Goal: Information Seeking & Learning: Find specific fact

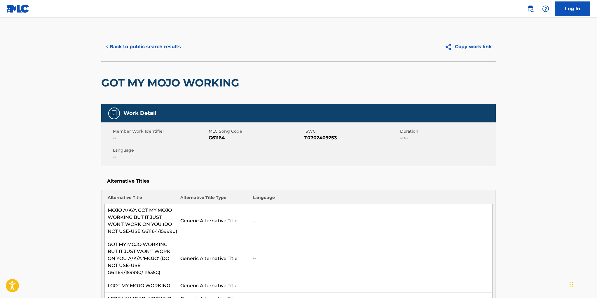
click at [572, 7] on link "Log In" at bounding box center [572, 8] width 35 height 15
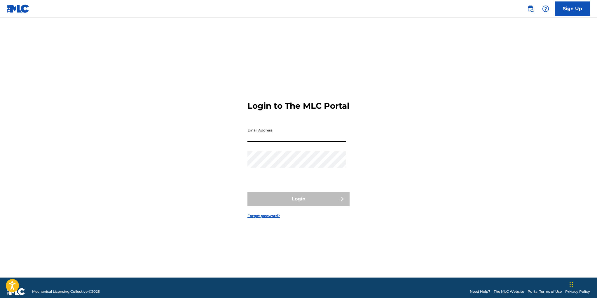
click at [312, 141] on input "Email Address" at bounding box center [296, 133] width 99 height 17
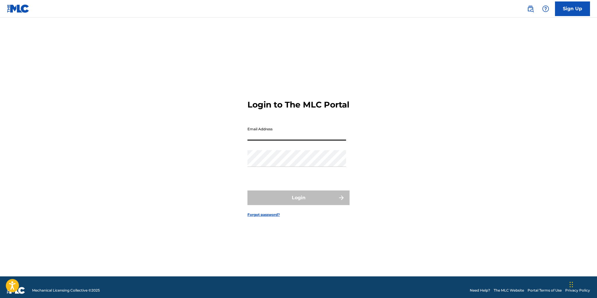
scroll to position [1, 0]
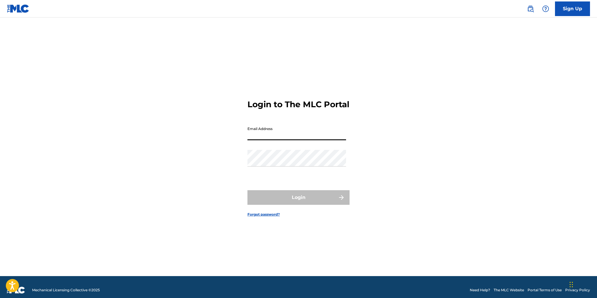
click at [311, 140] on input "Email Address" at bounding box center [296, 131] width 99 height 17
type input "[EMAIL_ADDRESS][DOMAIN_NAME]"
click at [305, 135] on input "[EMAIL_ADDRESS][DOMAIN_NAME]" at bounding box center [296, 131] width 99 height 17
click at [505, 290] on link "The MLC Website" at bounding box center [509, 289] width 30 height 5
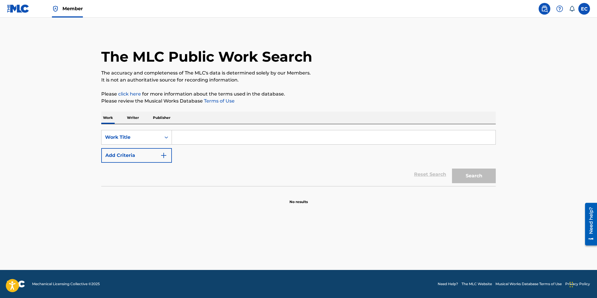
click at [191, 133] on input "Search Form" at bounding box center [333, 137] width 323 height 14
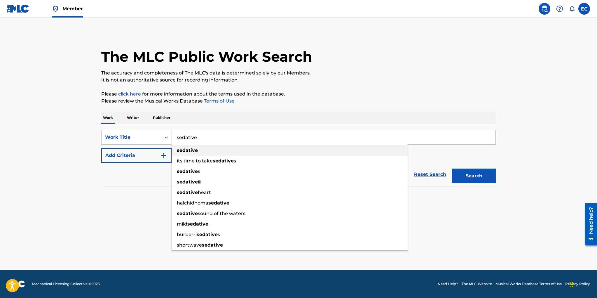
type input "sedative"
drag, startPoint x: 187, startPoint y: 151, endPoint x: 158, endPoint y: 158, distance: 29.5
click at [187, 151] on strong "sedative" at bounding box center [187, 150] width 21 height 6
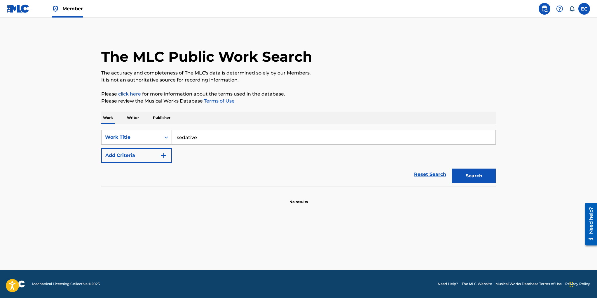
click at [146, 159] on button "Add Criteria" at bounding box center [136, 155] width 71 height 15
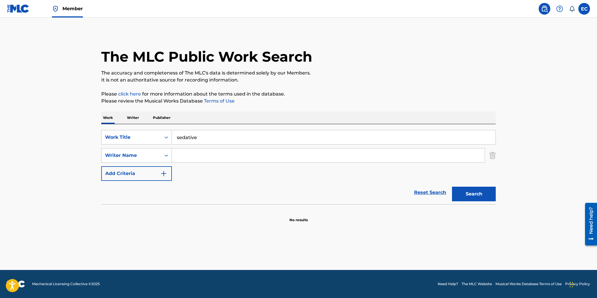
click at [188, 156] on input "Search Form" at bounding box center [328, 155] width 313 height 14
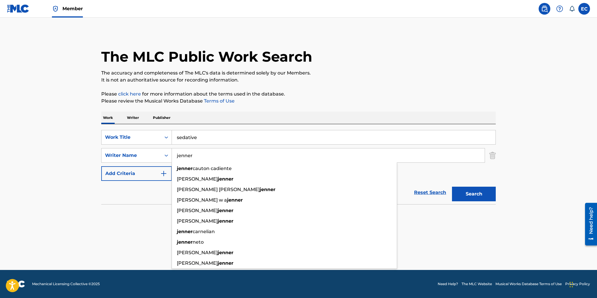
type input "jenner"
click at [452, 186] on button "Search" at bounding box center [474, 193] width 44 height 15
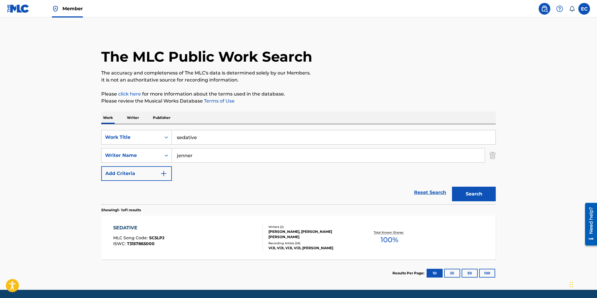
click at [309, 228] on div "Writers ( 2 )" at bounding box center [312, 226] width 88 height 4
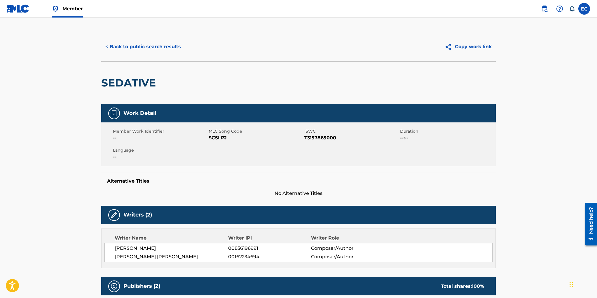
click at [166, 46] on button "< Back to public search results" at bounding box center [143, 46] width 84 height 15
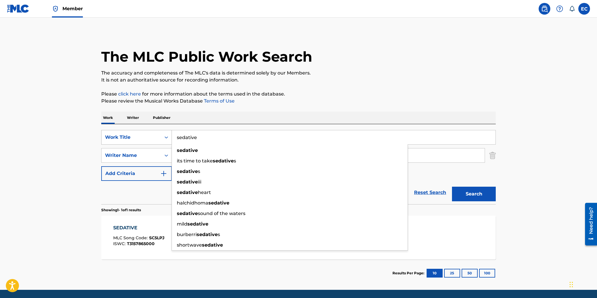
drag, startPoint x: 207, startPoint y: 136, endPoint x: 171, endPoint y: 137, distance: 36.2
click at [171, 137] on div "SearchWithCriteria1b4c8dde-8c20-478f-b6d2-78c9d54540ea Work Title sedative seda…" at bounding box center [298, 137] width 394 height 15
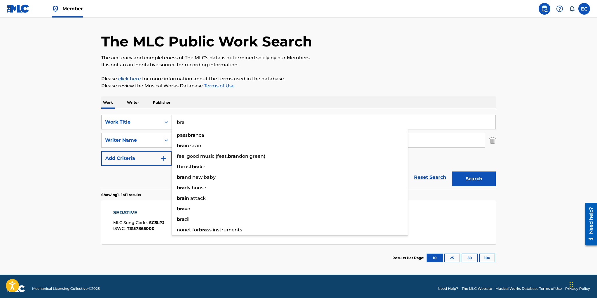
scroll to position [20, 0]
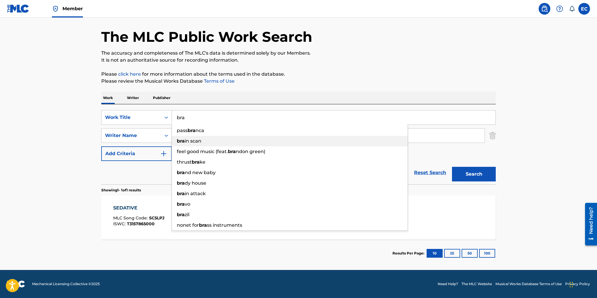
click at [227, 146] on div "bra in scan" at bounding box center [290, 141] width 236 height 11
type input "brain scan"
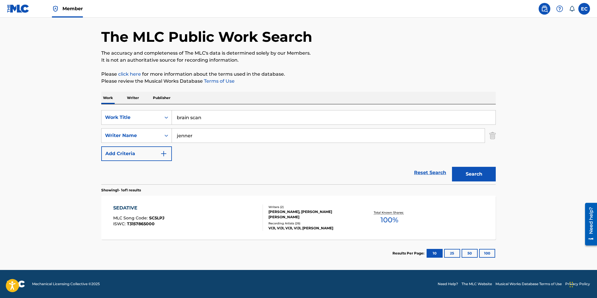
drag, startPoint x: 207, startPoint y: 118, endPoint x: 174, endPoint y: 117, distance: 33.0
click at [174, 117] on input "brain scan" at bounding box center [333, 117] width 323 height 14
click at [205, 117] on input "brain scan" at bounding box center [333, 117] width 323 height 14
drag, startPoint x: 205, startPoint y: 117, endPoint x: 169, endPoint y: 118, distance: 35.6
click at [169, 118] on div "SearchWithCriteria1b4c8dde-8c20-478f-b6d2-78c9d54540ea Work Title brain scan" at bounding box center [298, 117] width 394 height 15
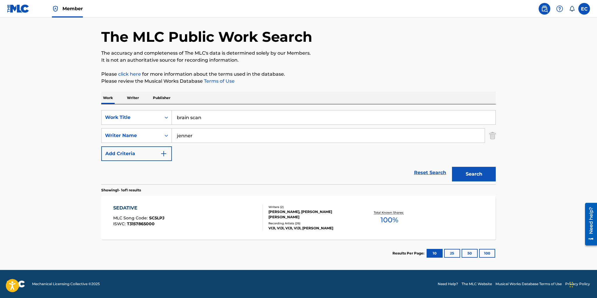
drag, startPoint x: 186, startPoint y: 124, endPoint x: 192, endPoint y: 122, distance: 6.1
click at [186, 124] on input "brain scan" at bounding box center [333, 117] width 323 height 14
click at [193, 121] on input "brain scan" at bounding box center [333, 117] width 323 height 14
click at [206, 119] on input "brain scan" at bounding box center [333, 117] width 323 height 14
drag, startPoint x: 207, startPoint y: 119, endPoint x: 172, endPoint y: 119, distance: 34.4
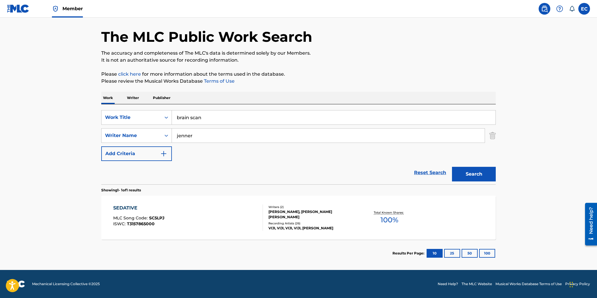
click at [172, 119] on input "brain scan" at bounding box center [333, 117] width 323 height 14
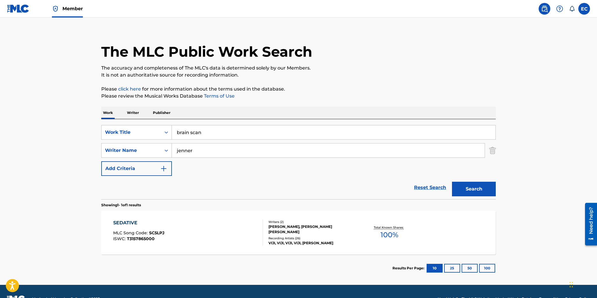
scroll to position [0, 0]
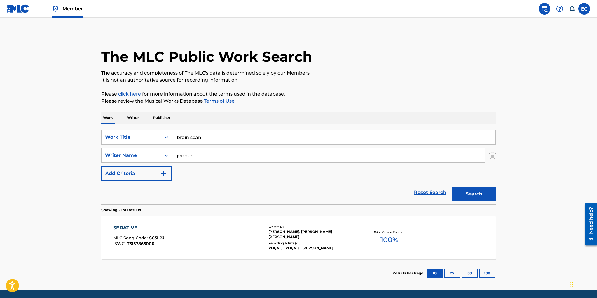
click at [204, 138] on input "brain scan" at bounding box center [333, 137] width 323 height 14
drag, startPoint x: 200, startPoint y: 138, endPoint x: 171, endPoint y: 137, distance: 28.6
click at [171, 137] on div "SearchWithCriteria1b4c8dde-8c20-478f-b6d2-78c9d54540ea Work Title brain scan" at bounding box center [298, 137] width 394 height 15
drag, startPoint x: 206, startPoint y: 137, endPoint x: 173, endPoint y: 135, distance: 33.3
click at [173, 135] on input "brain scan" at bounding box center [333, 137] width 323 height 14
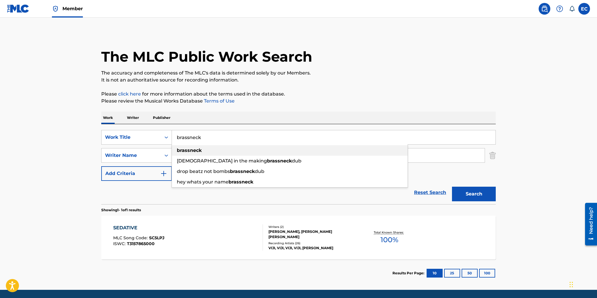
type input "brassneck"
click at [199, 148] on strong "brassneck" at bounding box center [189, 150] width 25 height 6
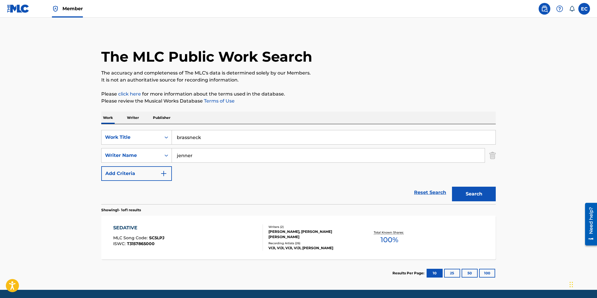
drag, startPoint x: 198, startPoint y: 154, endPoint x: 172, endPoint y: 153, distance: 25.4
click at [172, 153] on input "jenner" at bounding box center [328, 155] width 313 height 14
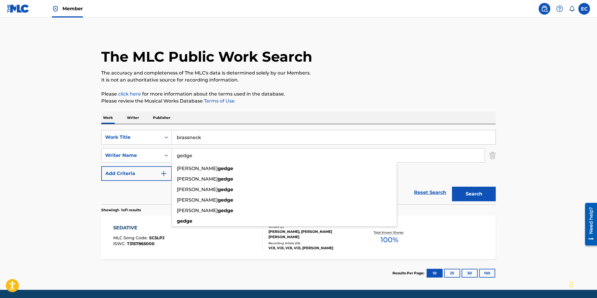
type input "gedge"
click at [452, 186] on button "Search" at bounding box center [474, 193] width 44 height 15
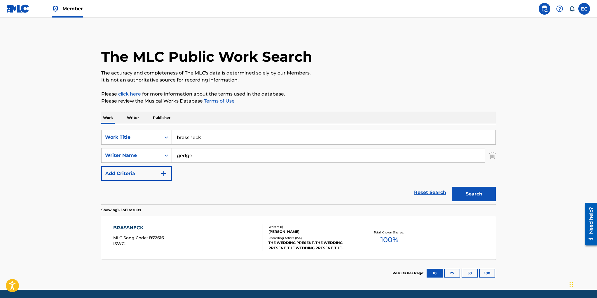
scroll to position [20, 0]
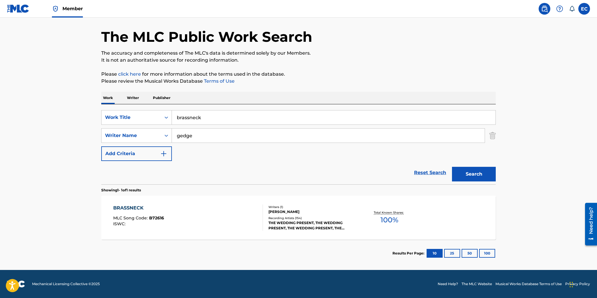
click at [282, 213] on div "DAVID GEDGE" at bounding box center [312, 211] width 88 height 5
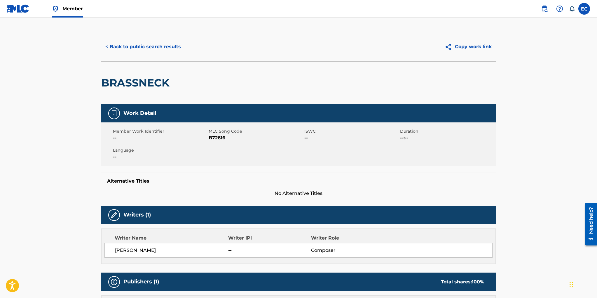
click at [165, 50] on button "< Back to public search results" at bounding box center [143, 46] width 84 height 15
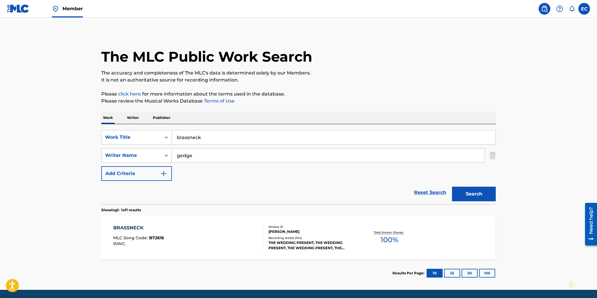
click at [219, 138] on input "brassneck" at bounding box center [333, 137] width 323 height 14
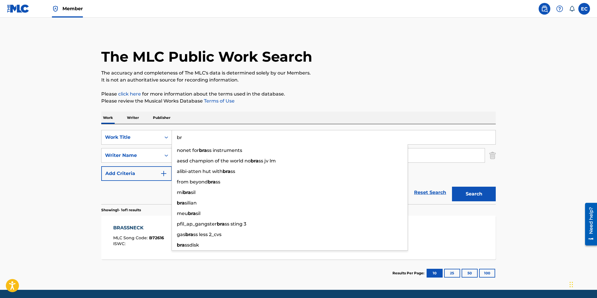
type input "b"
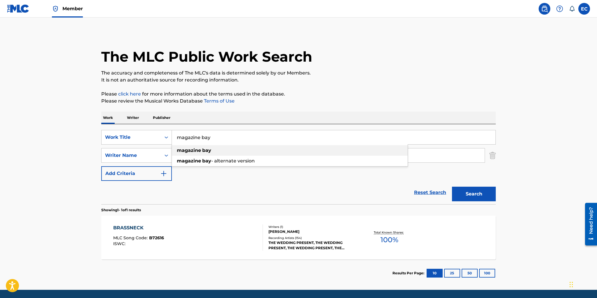
type input "magazine bay"
click at [211, 152] on strong "bay" at bounding box center [206, 150] width 9 height 6
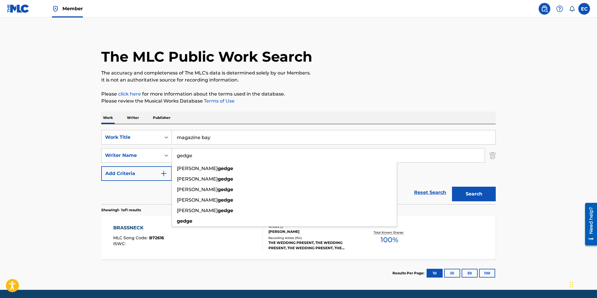
drag, startPoint x: 204, startPoint y: 155, endPoint x: 177, endPoint y: 156, distance: 26.5
click at [177, 156] on input "gedge" at bounding box center [328, 155] width 313 height 14
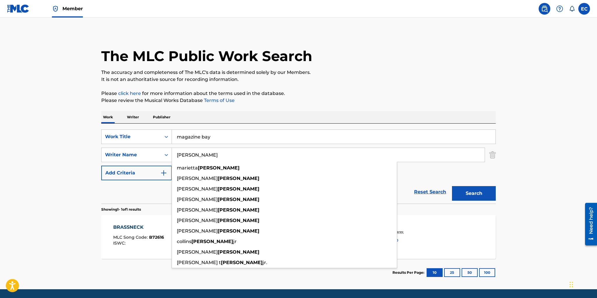
type input "simpson"
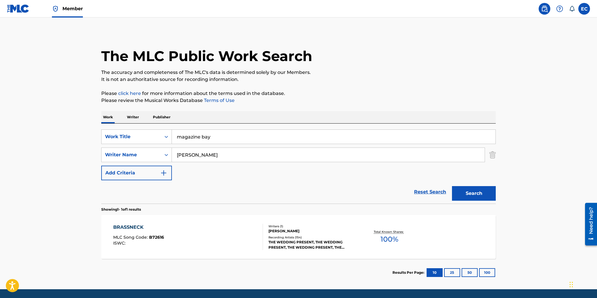
click at [403, 167] on div "SearchWithCriteria1b4c8dde-8c20-478f-b6d2-78c9d54540ea Work Title magazine bay …" at bounding box center [298, 154] width 394 height 51
click at [465, 189] on button "Search" at bounding box center [474, 193] width 44 height 15
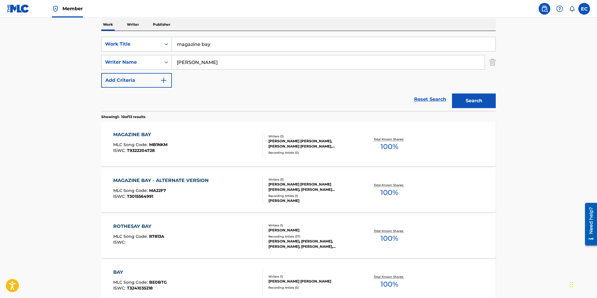
scroll to position [92, 0]
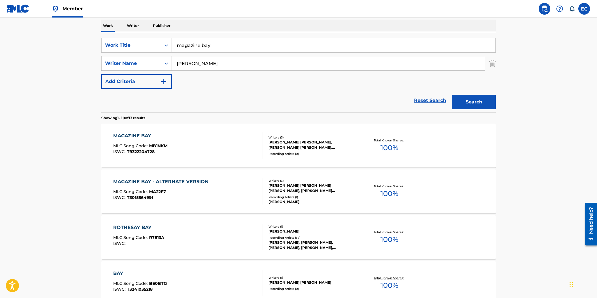
click at [295, 146] on div "JOSHUA PAUL BURGESS, CHRISTIE ANNE SIMPSON, CHARLIE EVERLEY RYDER" at bounding box center [312, 144] width 88 height 11
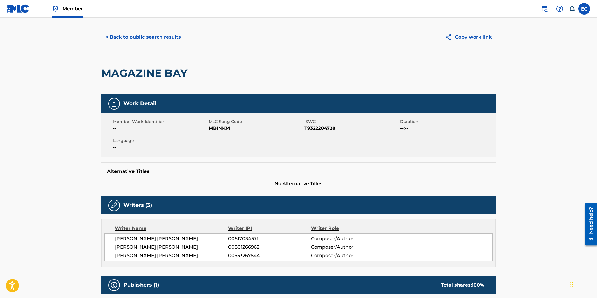
scroll to position [15, 0]
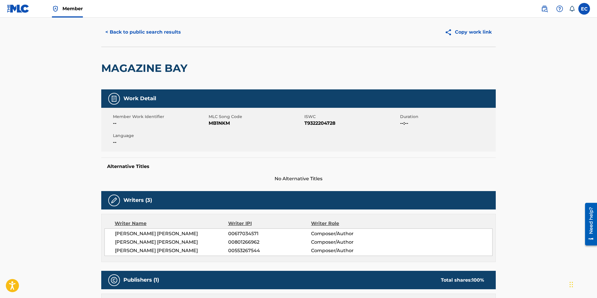
click at [144, 33] on button "< Back to public search results" at bounding box center [143, 32] width 84 height 15
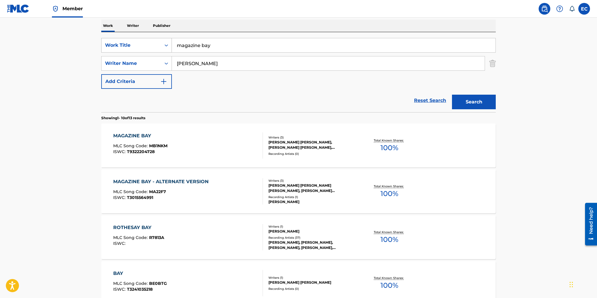
drag, startPoint x: 215, startPoint y: 45, endPoint x: 152, endPoint y: 45, distance: 62.7
click at [152, 45] on div "SearchWithCriteria1b4c8dde-8c20-478f-b6d2-78c9d54540ea Work Title magazine bay" at bounding box center [298, 45] width 394 height 15
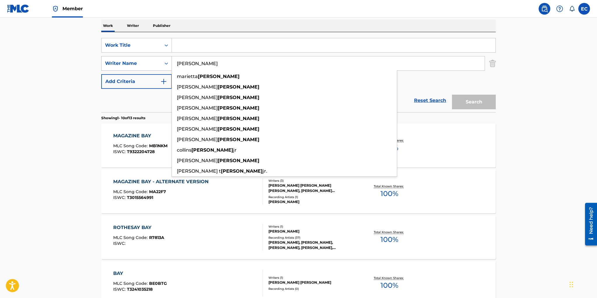
drag, startPoint x: 199, startPoint y: 62, endPoint x: 153, endPoint y: 62, distance: 45.5
click at [153, 62] on div "SearchWithCriteria189ebccf-622c-43f4-bb57-45bae519028c Writer Name simpson mari…" at bounding box center [298, 63] width 394 height 15
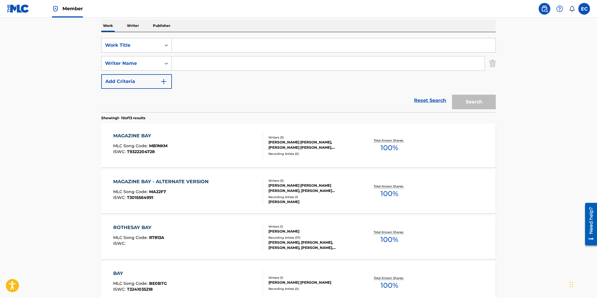
click at [183, 44] on input "Search Form" at bounding box center [333, 45] width 323 height 14
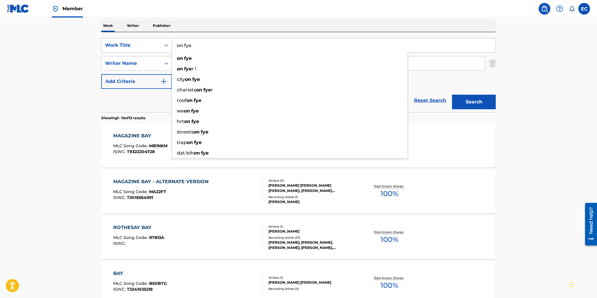
type input "on fye"
click at [452, 95] on button "Search" at bounding box center [474, 102] width 44 height 15
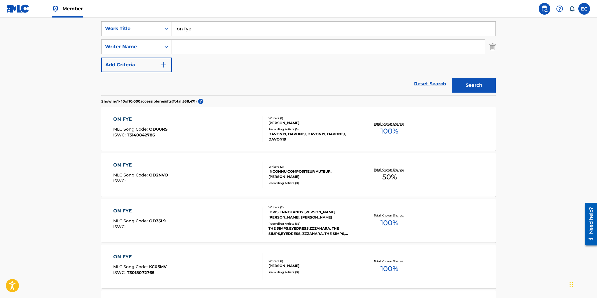
scroll to position [109, 0]
click at [281, 223] on div "Recording Artists ( 65 )" at bounding box center [312, 223] width 88 height 4
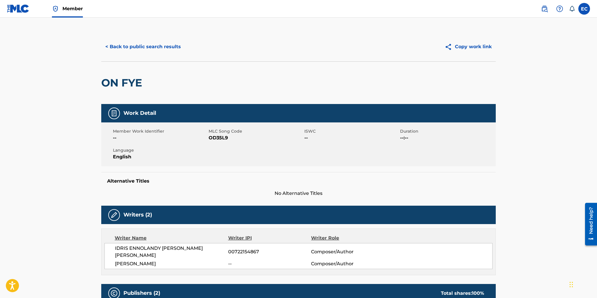
scroll to position [110, 0]
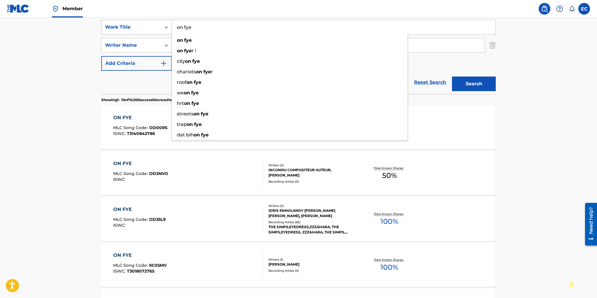
drag, startPoint x: 192, startPoint y: 25, endPoint x: 165, endPoint y: 25, distance: 26.8
click at [165, 25] on div "SearchWithCriteria1b4c8dde-8c20-478f-b6d2-78c9d54540ea Work Title on fye on fye…" at bounding box center [298, 27] width 394 height 15
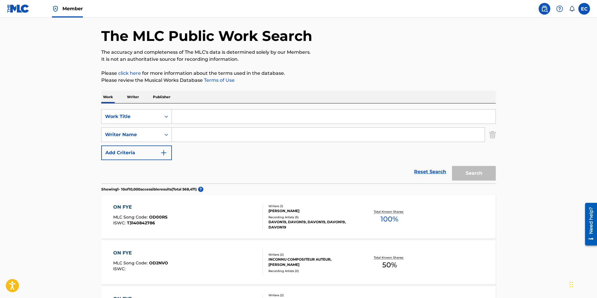
scroll to position [16, 0]
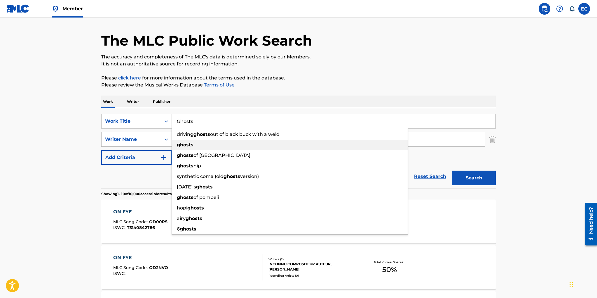
click at [192, 143] on strong "ghosts" at bounding box center [185, 145] width 17 height 6
type input "ghosts"
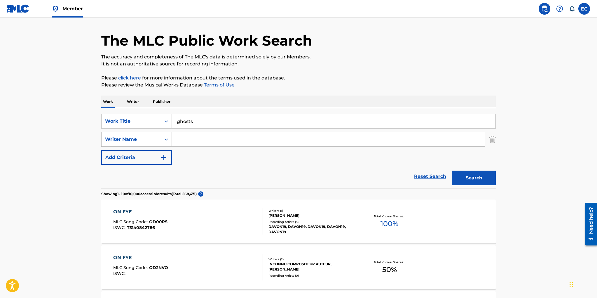
click at [196, 138] on input "Search Form" at bounding box center [328, 139] width 313 height 14
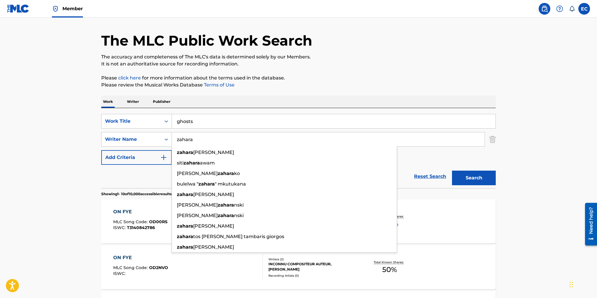
type input "zahara"
click at [452, 170] on button "Search" at bounding box center [474, 177] width 44 height 15
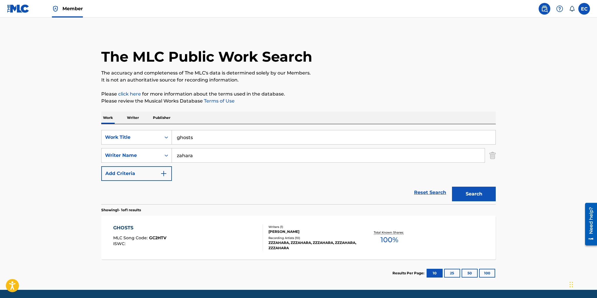
scroll to position [0, 0]
click at [295, 240] on div "ZZZAHARA, ZZZAHARA, ZZZAHARA, ZZZAHARA, ZZZAHARA" at bounding box center [312, 244] width 88 height 11
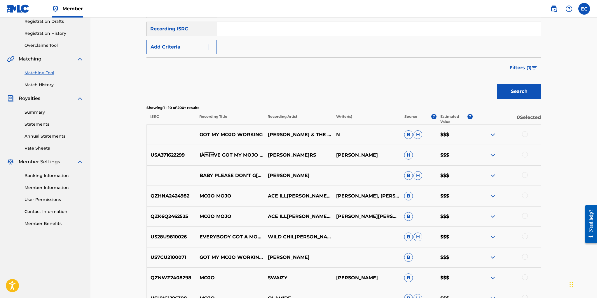
scroll to position [85, 0]
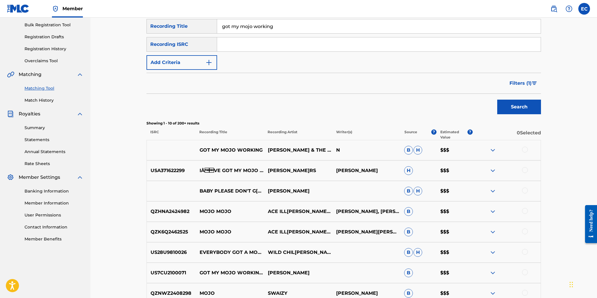
drag, startPoint x: 275, startPoint y: 26, endPoint x: 192, endPoint y: 22, distance: 83.5
click at [192, 22] on div "SearchWithCriteriadeef3810-23b4-470d-b663-362c70949431 Recording Title got my m…" at bounding box center [343, 26] width 394 height 15
type input "brassneck"
click at [177, 67] on button "Add Criteria" at bounding box center [181, 62] width 71 height 15
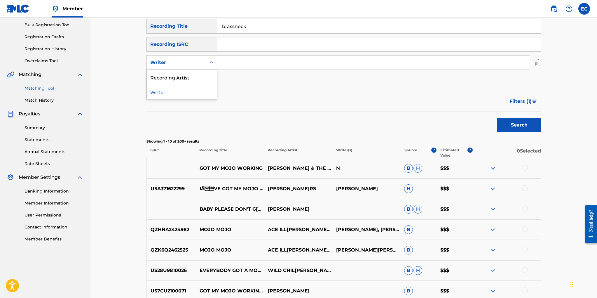
drag, startPoint x: 177, startPoint y: 65, endPoint x: 189, endPoint y: 65, distance: 11.7
click at [177, 65] on div "Writer" at bounding box center [176, 62] width 53 height 7
click at [232, 61] on input "Search Form" at bounding box center [373, 62] width 313 height 14
type input "gedge"
click at [497, 118] on button "Search" at bounding box center [519, 125] width 44 height 15
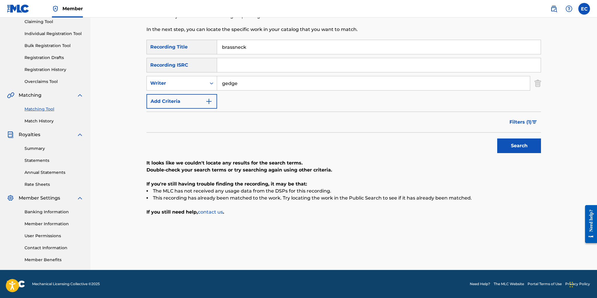
scroll to position [64, 0]
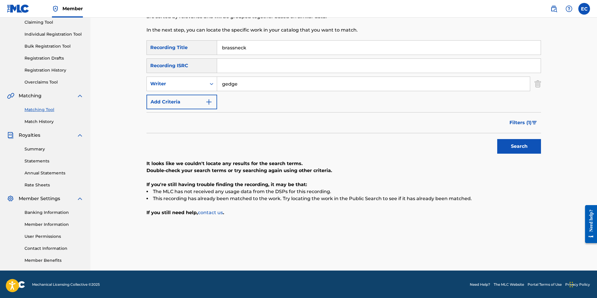
click at [517, 123] on span "Filters ( 1 )" at bounding box center [520, 122] width 22 height 7
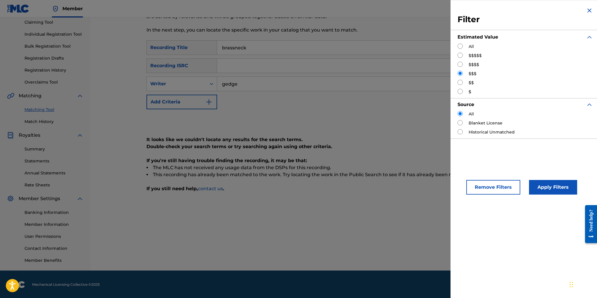
click at [490, 187] on button "Remove Filters" at bounding box center [493, 187] width 54 height 15
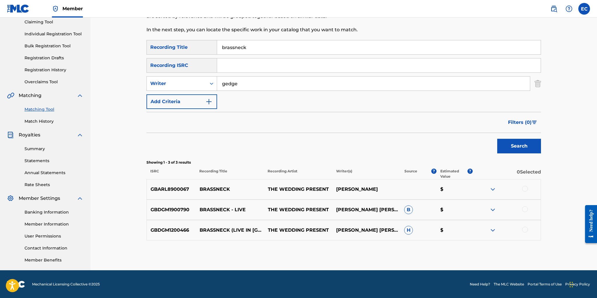
scroll to position [63, 0]
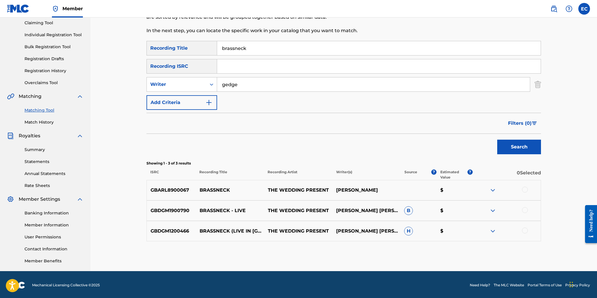
drag, startPoint x: 248, startPoint y: 46, endPoint x: 189, endPoint y: 44, distance: 59.0
click at [189, 44] on div "SearchWithCriteriadeef3810-23b4-470d-b663-362c70949431 Recording Title brassneck" at bounding box center [343, 48] width 394 height 15
click at [173, 85] on div "Writer" at bounding box center [176, 84] width 53 height 7
drag, startPoint x: 176, startPoint y: 97, endPoint x: 197, endPoint y: 95, distance: 20.5
click at [176, 97] on div "Recording Artist" at bounding box center [182, 99] width 70 height 15
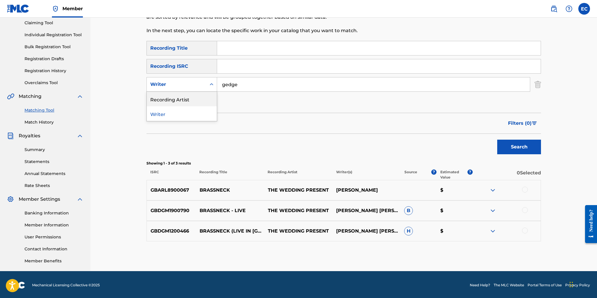
scroll to position [63, 0]
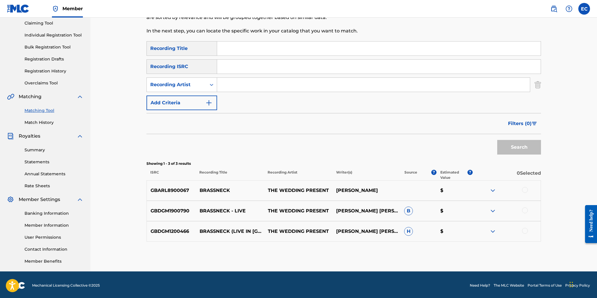
click at [240, 87] on input "Search Form" at bounding box center [373, 85] width 313 height 14
type input "wedding present"
click at [497, 140] on button "Search" at bounding box center [519, 147] width 44 height 15
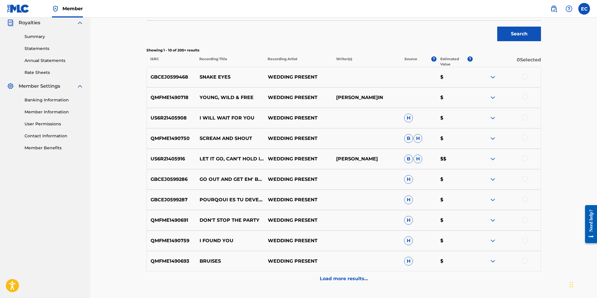
scroll to position [105, 0]
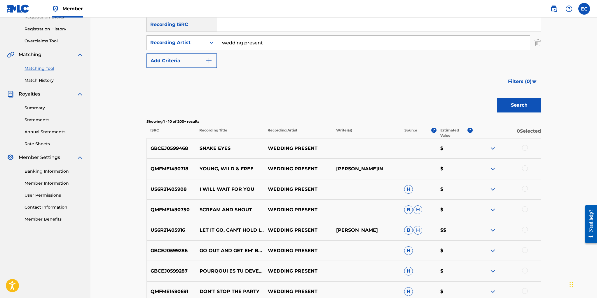
click at [524, 79] on span "Filters ( 0 )" at bounding box center [520, 81] width 24 height 7
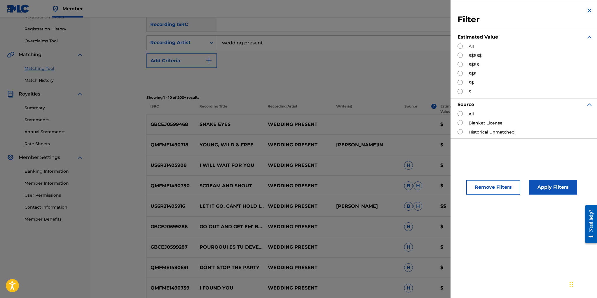
click at [463, 63] on div "$$$$" at bounding box center [524, 65] width 135 height 6
click at [458, 64] on input "Search Form" at bounding box center [459, 64] width 5 height 5
radio input "true"
click at [555, 188] on button "Apply Filters" at bounding box center [553, 187] width 48 height 15
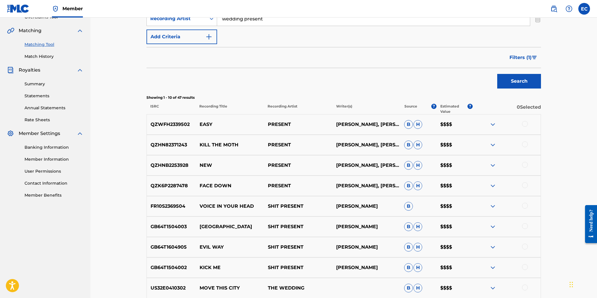
scroll to position [127, 0]
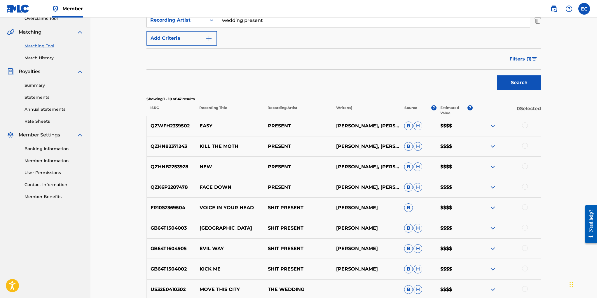
click at [527, 58] on span "Filters ( 1 )" at bounding box center [520, 58] width 22 height 7
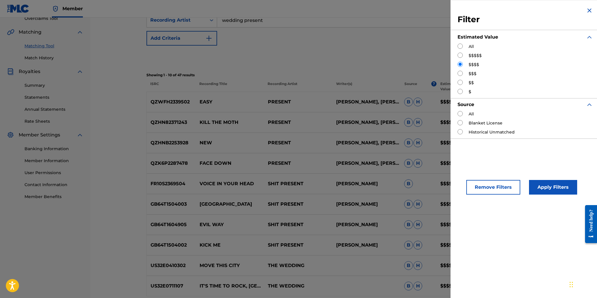
click at [459, 73] on input "Search Form" at bounding box center [459, 73] width 5 height 5
radio input "true"
click at [552, 182] on button "Apply Filters" at bounding box center [553, 187] width 48 height 15
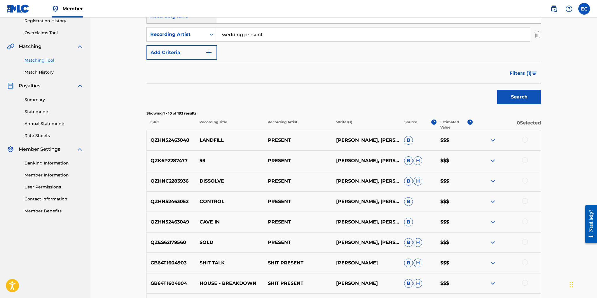
scroll to position [0, 0]
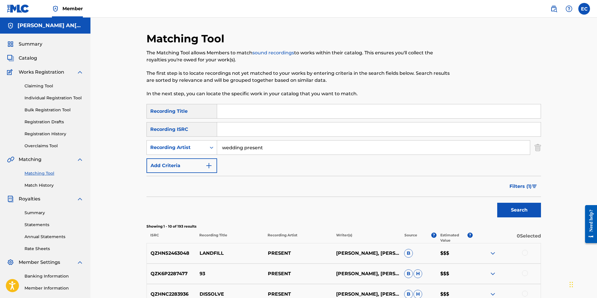
click at [517, 186] on span "Filters ( 1 )" at bounding box center [520, 186] width 22 height 7
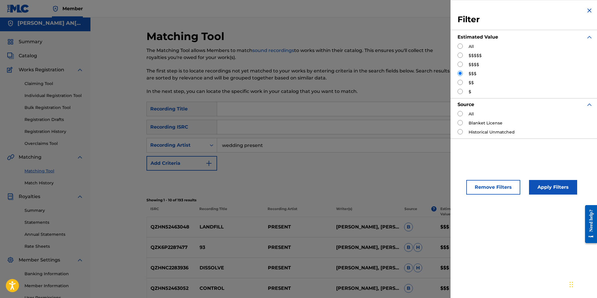
click at [460, 82] on input "Search Form" at bounding box center [459, 82] width 5 height 5
radio input "true"
click at [542, 186] on button "Apply Filters" at bounding box center [553, 187] width 48 height 15
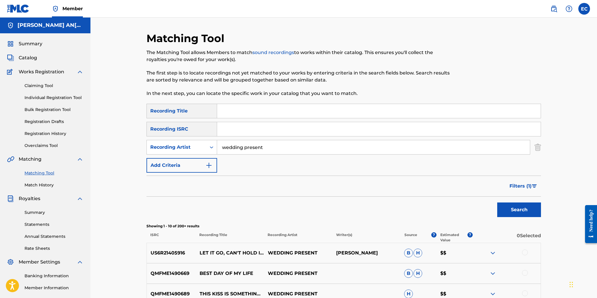
scroll to position [0, 0]
drag, startPoint x: 264, startPoint y: 148, endPoint x: 197, endPoint y: 147, distance: 66.8
click at [197, 147] on div "SearchWithCriteriac720c65c-62a8-42e3-870d-5b738e92648d Recording Artist wedding…" at bounding box center [343, 147] width 394 height 15
type input "ian sweet"
click at [497, 202] on button "Search" at bounding box center [519, 209] width 44 height 15
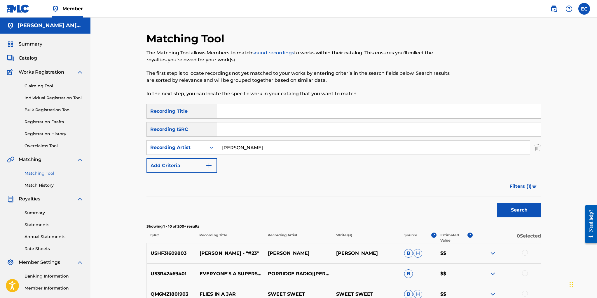
click at [516, 184] on span "Filters ( 1 )" at bounding box center [520, 186] width 22 height 7
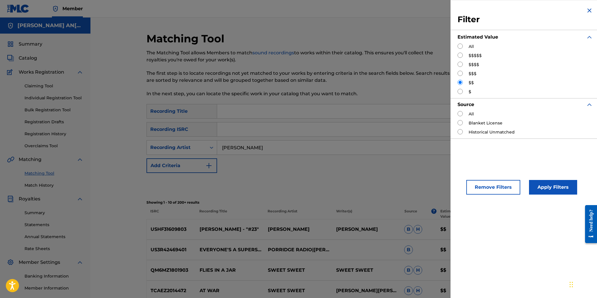
click at [497, 184] on button "Remove Filters" at bounding box center [493, 187] width 54 height 15
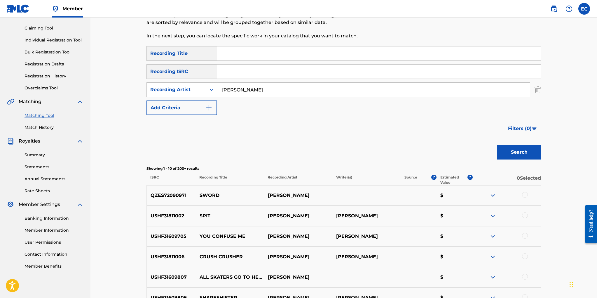
scroll to position [48, 0]
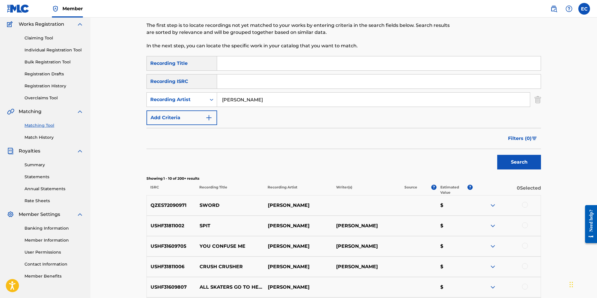
click at [531, 137] on span "Filters ( 0 )" at bounding box center [520, 138] width 24 height 7
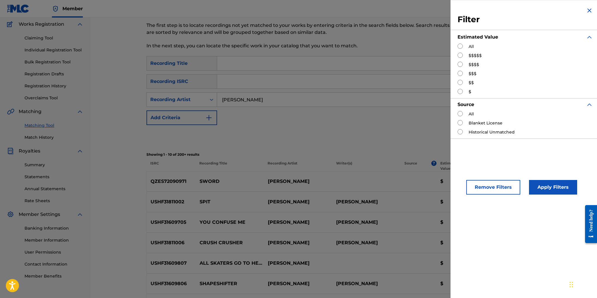
click at [459, 81] on input "Search Form" at bounding box center [459, 82] width 5 height 5
radio input "true"
drag, startPoint x: 559, startPoint y: 187, endPoint x: 549, endPoint y: 184, distance: 10.3
click at [557, 186] on button "Apply Filters" at bounding box center [553, 187] width 48 height 15
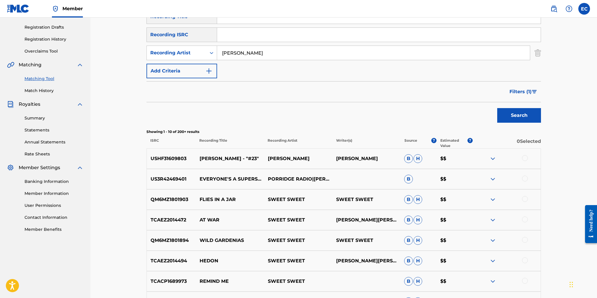
scroll to position [95, 0]
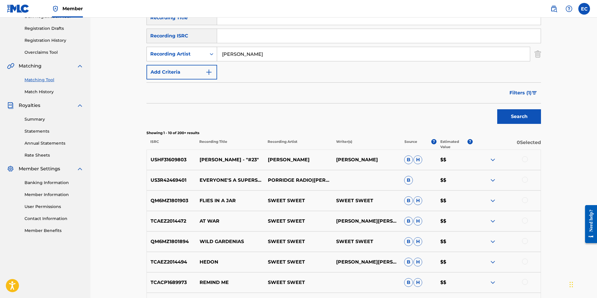
drag, startPoint x: 248, startPoint y: 54, endPoint x: 200, endPoint y: 51, distance: 48.8
click at [200, 51] on div "SearchWithCriteriac720c65c-62a8-42e3-870d-5b738e92648d Recording Artist ian swe…" at bounding box center [343, 54] width 394 height 15
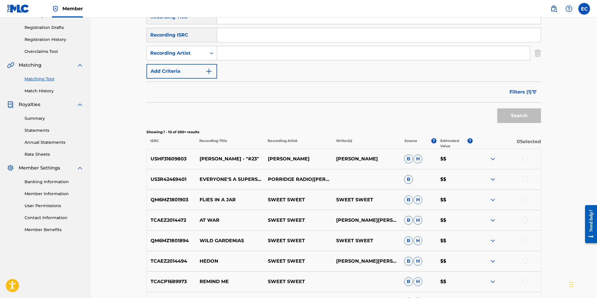
scroll to position [34, 0]
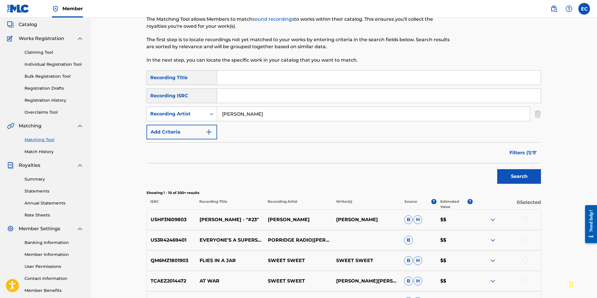
click at [497, 169] on button "Search" at bounding box center [519, 176] width 44 height 15
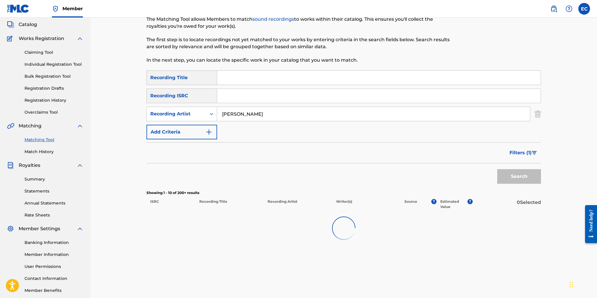
scroll to position [23, 0]
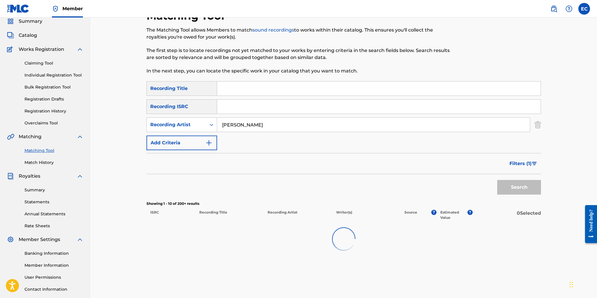
click at [232, 123] on input "youmi zouma" at bounding box center [373, 125] width 313 height 14
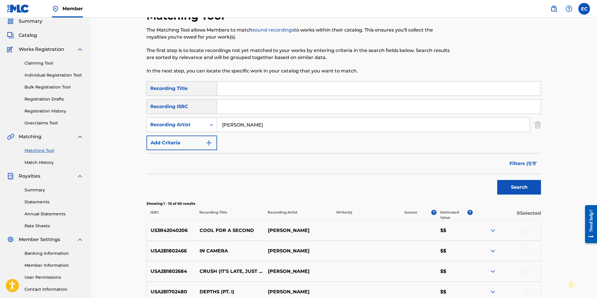
type input "yumi zouma"
click at [514, 186] on button "Search" at bounding box center [519, 187] width 44 height 15
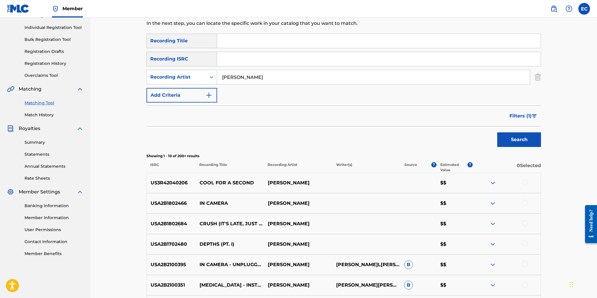
scroll to position [0, 0]
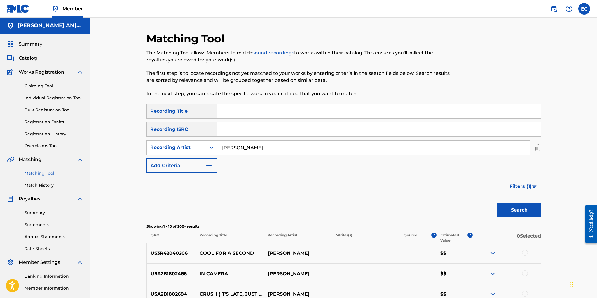
click at [516, 185] on span "Filters ( 1 )" at bounding box center [520, 186] width 22 height 7
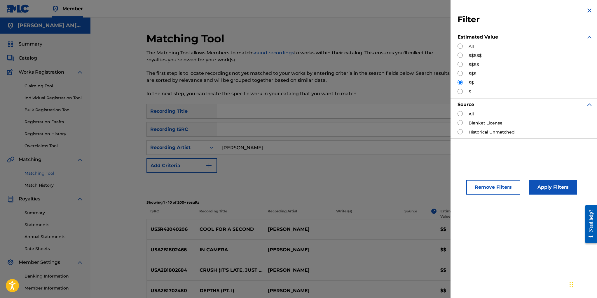
click at [460, 72] on input "Search Form" at bounding box center [459, 73] width 5 height 5
radio input "true"
click at [547, 183] on button "Apply Filters" at bounding box center [553, 187] width 48 height 15
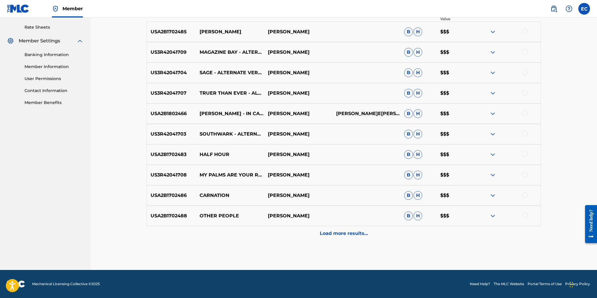
scroll to position [51, 0]
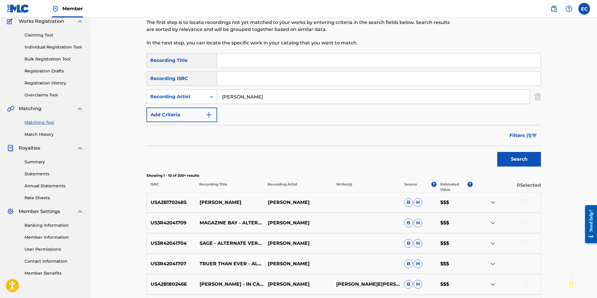
click at [525, 135] on span "Filters ( 1 )" at bounding box center [520, 135] width 22 height 7
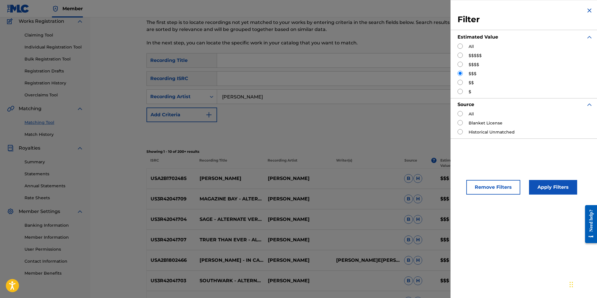
click at [459, 64] on input "Search Form" at bounding box center [459, 64] width 5 height 5
radio input "true"
click at [553, 187] on button "Apply Filters" at bounding box center [553, 187] width 48 height 15
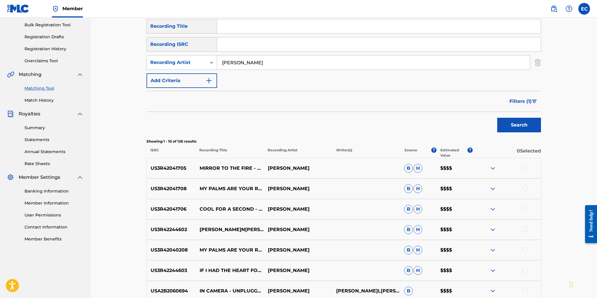
scroll to position [84, 0]
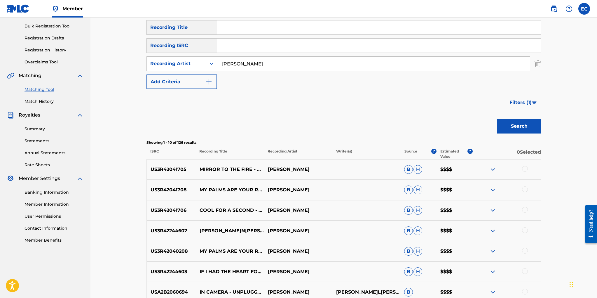
click at [516, 102] on span "Filters ( 1 )" at bounding box center [520, 102] width 22 height 7
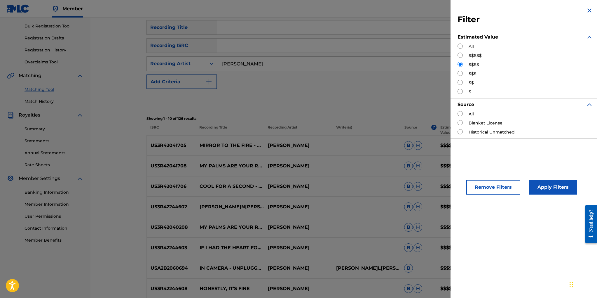
click at [461, 54] on input "Search Form" at bounding box center [459, 55] width 5 height 5
radio input "true"
click at [545, 187] on button "Apply Filters" at bounding box center [553, 187] width 48 height 15
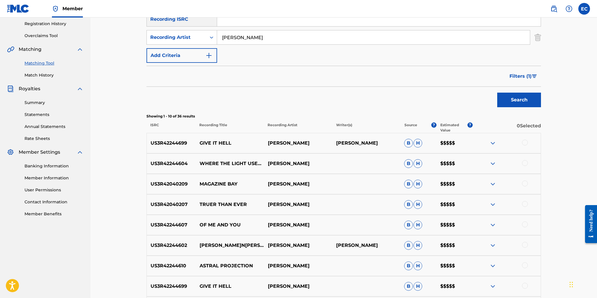
scroll to position [113, 0]
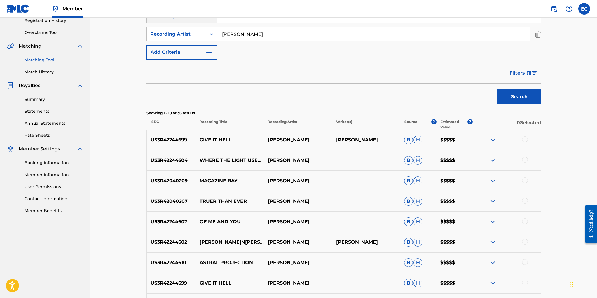
click at [493, 179] on img at bounding box center [492, 180] width 7 height 7
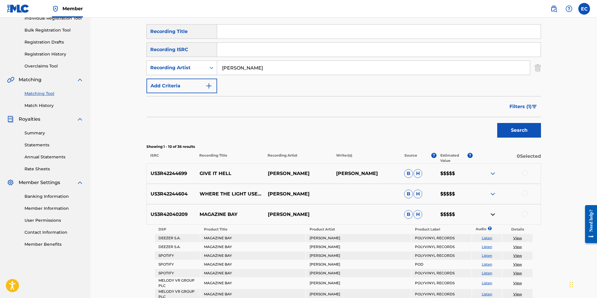
scroll to position [0, 0]
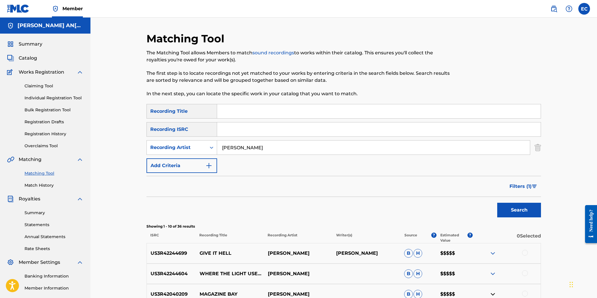
click at [516, 187] on span "Filters ( 1 )" at bounding box center [520, 186] width 22 height 7
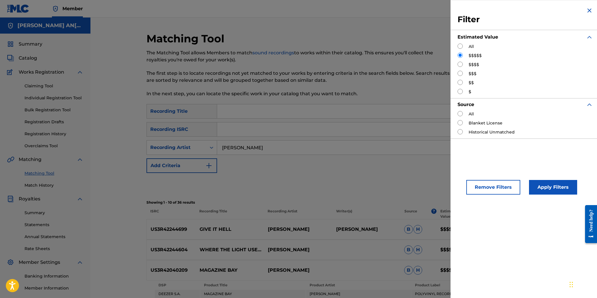
click at [461, 74] on input "Search Form" at bounding box center [459, 73] width 5 height 5
radio input "true"
click at [552, 189] on button "Apply Filters" at bounding box center [553, 187] width 48 height 15
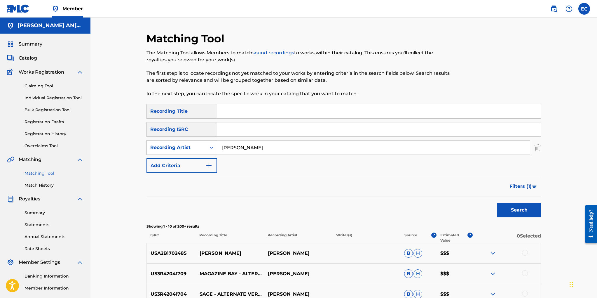
scroll to position [2, 0]
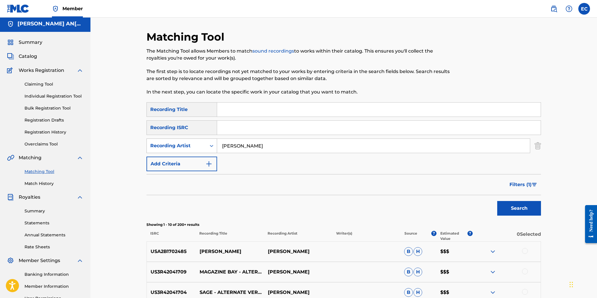
drag, startPoint x: 259, startPoint y: 148, endPoint x: 204, endPoint y: 148, distance: 55.1
click at [204, 148] on div "SearchWithCriteriac720c65c-62a8-42e3-870d-5b738e92648d Recording Artist yumi zo…" at bounding box center [343, 145] width 394 height 15
click at [497, 201] on button "Search" at bounding box center [519, 208] width 44 height 15
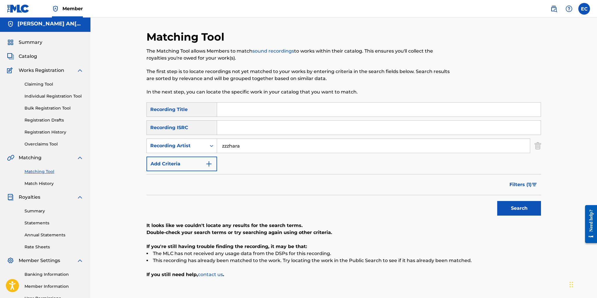
click at [515, 184] on span "Filters ( 1 )" at bounding box center [520, 184] width 22 height 7
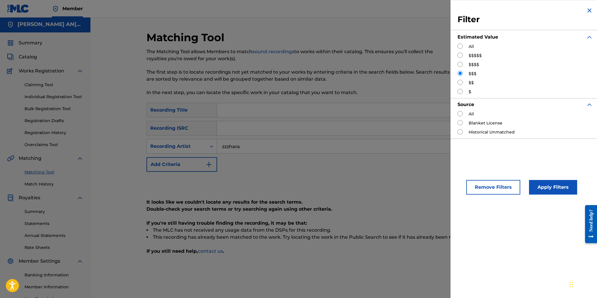
click at [495, 184] on button "Remove Filters" at bounding box center [493, 187] width 54 height 15
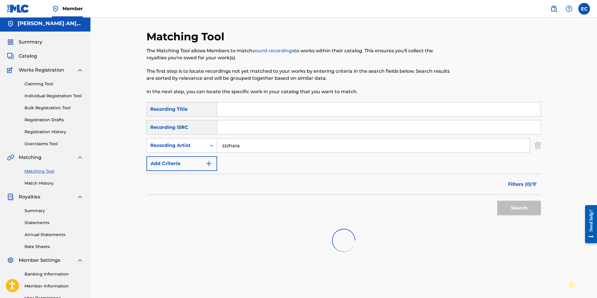
scroll to position [0, 0]
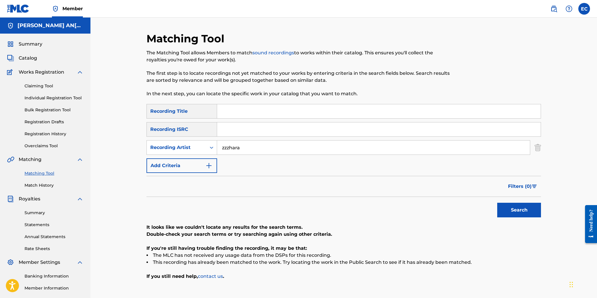
click at [228, 147] on input "zzzhara" at bounding box center [373, 147] width 313 height 14
type input "zzzahara"
click at [519, 210] on button "Search" at bounding box center [519, 209] width 44 height 15
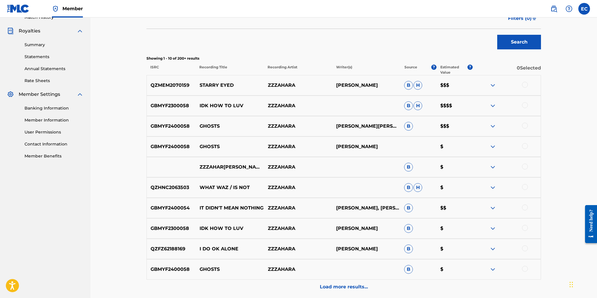
scroll to position [124, 0]
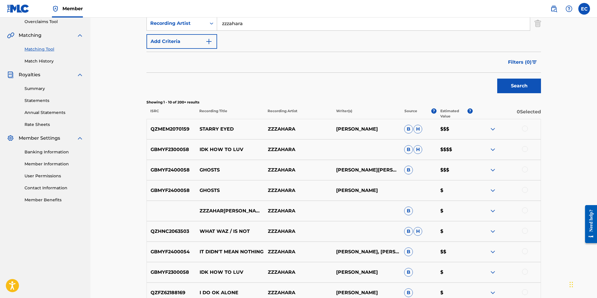
click at [528, 60] on span "Filters ( 0 )" at bounding box center [520, 62] width 24 height 7
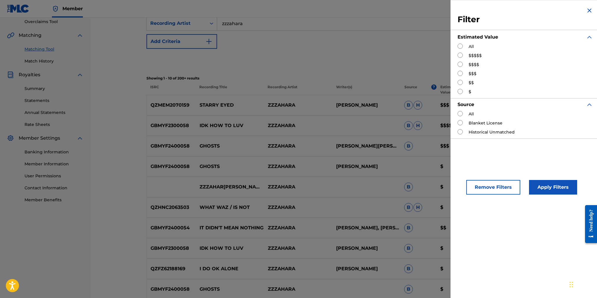
click at [459, 55] on input "Search Form" at bounding box center [459, 55] width 5 height 5
radio input "true"
click at [551, 190] on button "Apply Filters" at bounding box center [553, 187] width 48 height 15
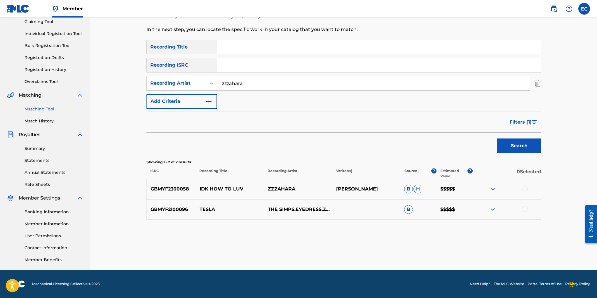
click at [531, 119] on span "Filters ( 1 )" at bounding box center [520, 121] width 22 height 7
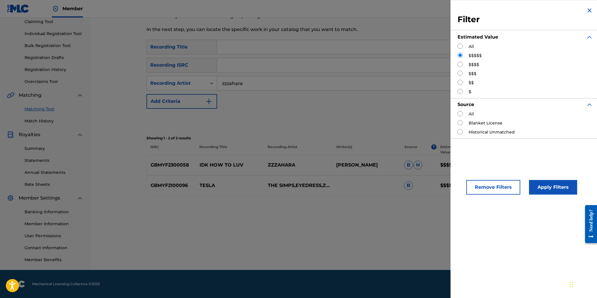
drag, startPoint x: 461, startPoint y: 63, endPoint x: 464, endPoint y: 69, distance: 7.2
click at [461, 63] on input "Search Form" at bounding box center [459, 64] width 5 height 5
radio input "true"
drag, startPoint x: 561, startPoint y: 190, endPoint x: 549, endPoint y: 187, distance: 11.9
click at [560, 190] on button "Apply Filters" at bounding box center [553, 187] width 48 height 15
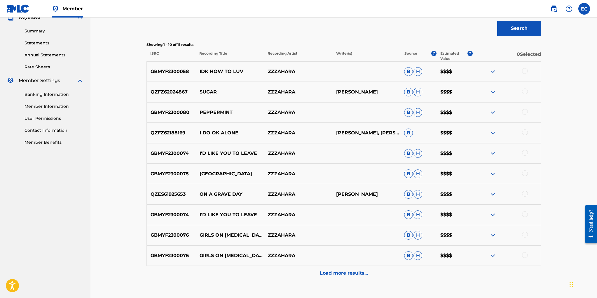
scroll to position [182, 0]
click at [333, 272] on p "Load more results..." at bounding box center [344, 272] width 48 height 7
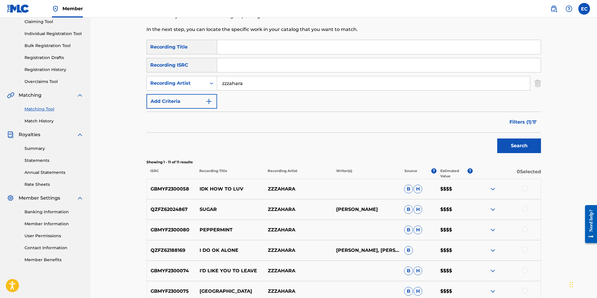
scroll to position [0, 0]
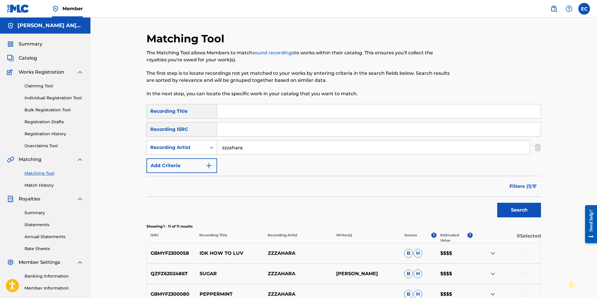
click at [243, 110] on input "Search Form" at bounding box center [378, 111] width 323 height 14
type input "ghosts"
click at [497, 202] on button "Search" at bounding box center [519, 209] width 44 height 15
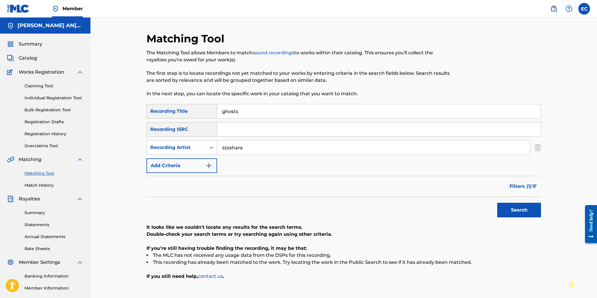
click at [522, 185] on span "Filters ( 1 )" at bounding box center [520, 186] width 22 height 7
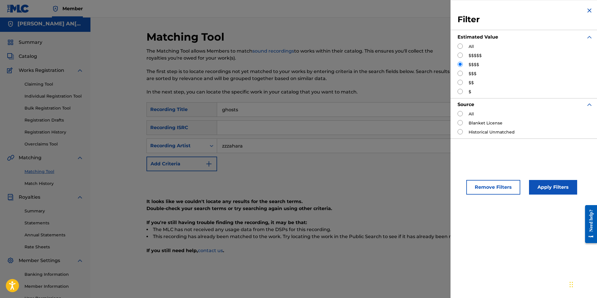
scroll to position [1, 0]
click at [494, 184] on button "Remove Filters" at bounding box center [493, 187] width 54 height 15
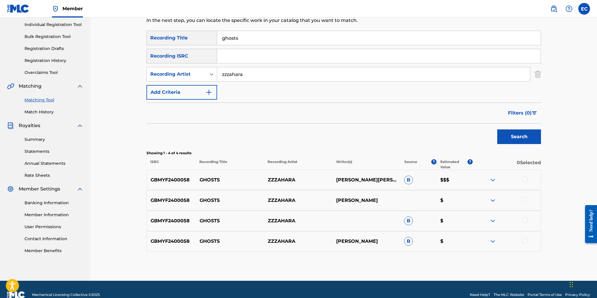
scroll to position [84, 0]
